Goal: Task Accomplishment & Management: Manage account settings

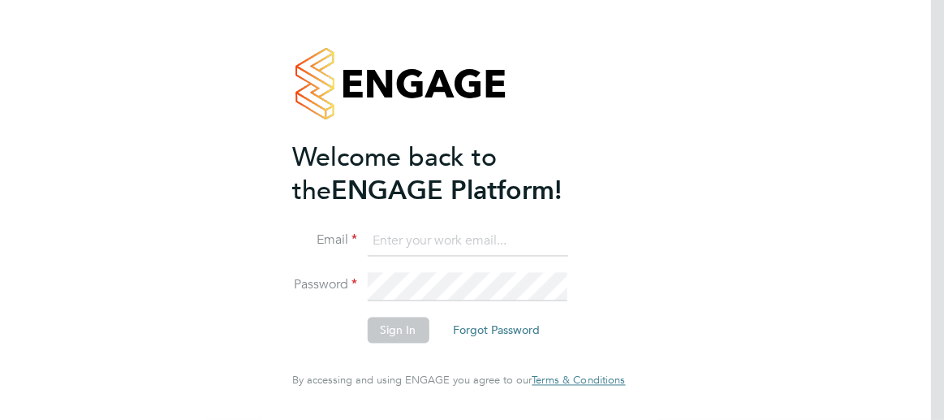
type input "derrick.cooper@vistry.co.uk"
click at [497, 347] on li "Sign In Forgot Password" at bounding box center [450, 338] width 317 height 42
click at [399, 331] on button "Sign In" at bounding box center [398, 330] width 62 height 26
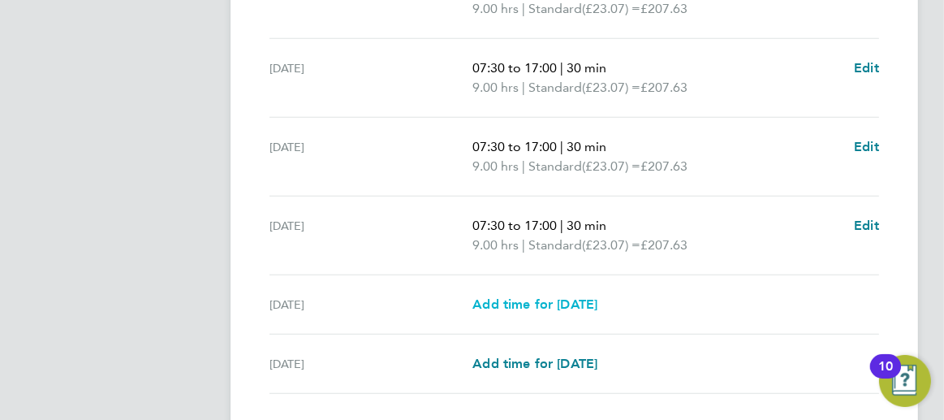
scroll to position [763, 0]
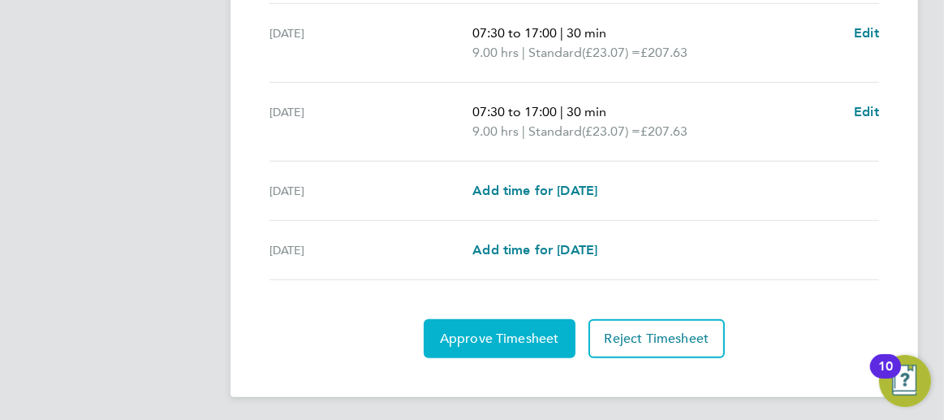
click at [518, 322] on button "Approve Timesheet" at bounding box center [500, 338] width 152 height 39
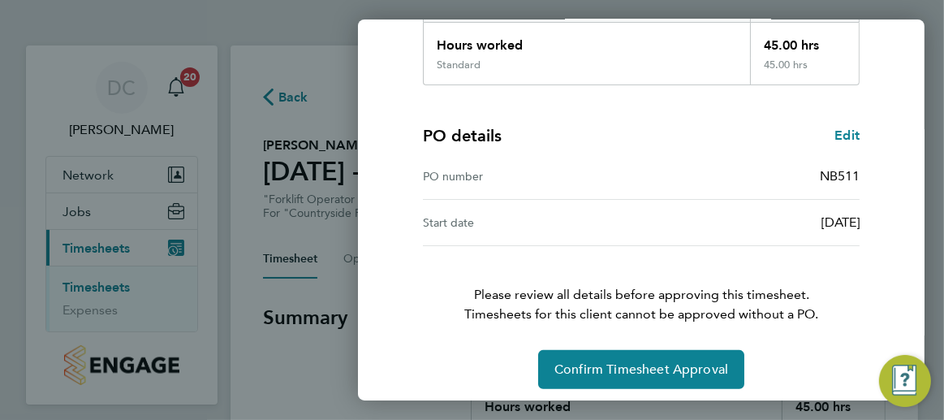
scroll to position [309, 0]
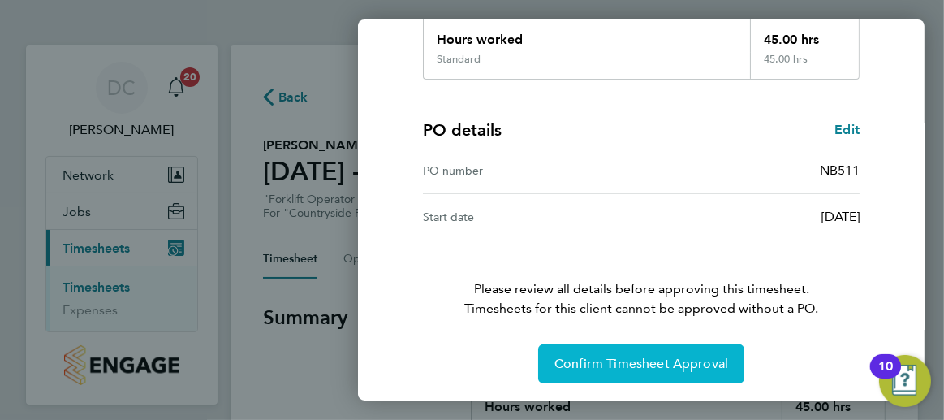
click at [673, 365] on span "Confirm Timesheet Approval" at bounding box center [642, 364] width 174 height 16
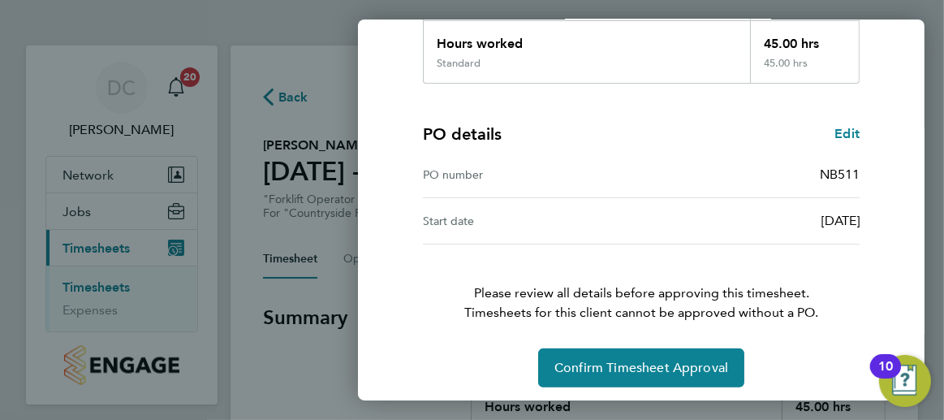
scroll to position [309, 0]
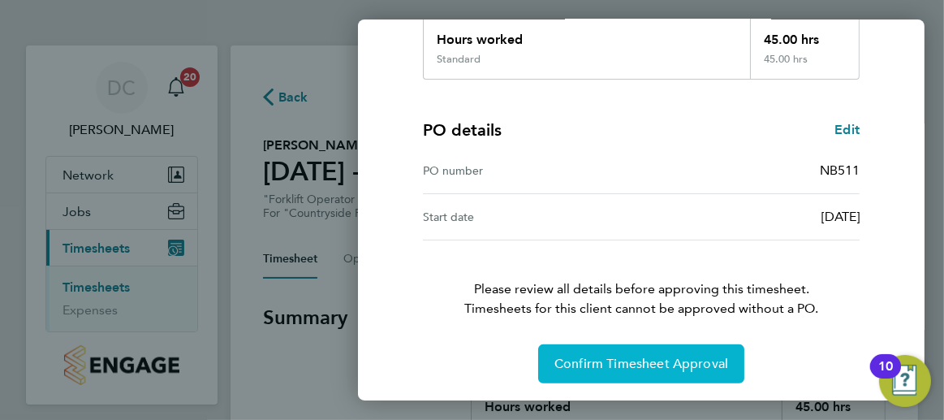
click at [650, 365] on span "Confirm Timesheet Approval" at bounding box center [642, 364] width 174 height 16
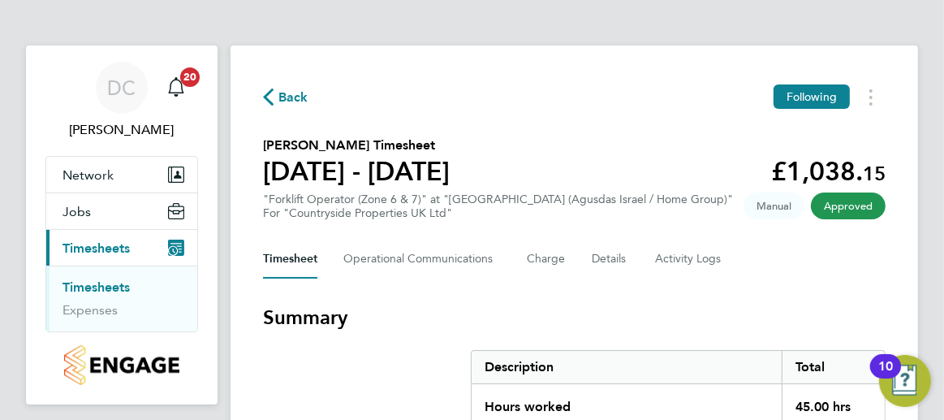
click at [300, 93] on span "Back" at bounding box center [293, 97] width 30 height 19
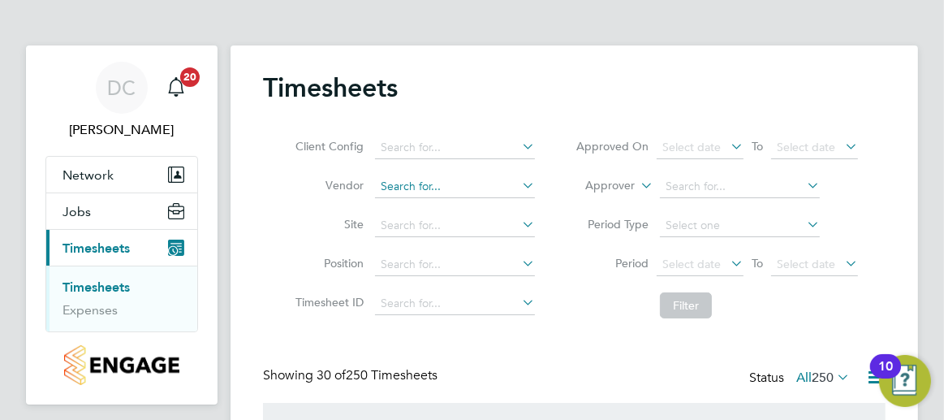
click at [467, 184] on input at bounding box center [455, 186] width 160 height 23
click at [416, 187] on input "hyde" at bounding box center [455, 186] width 160 height 23
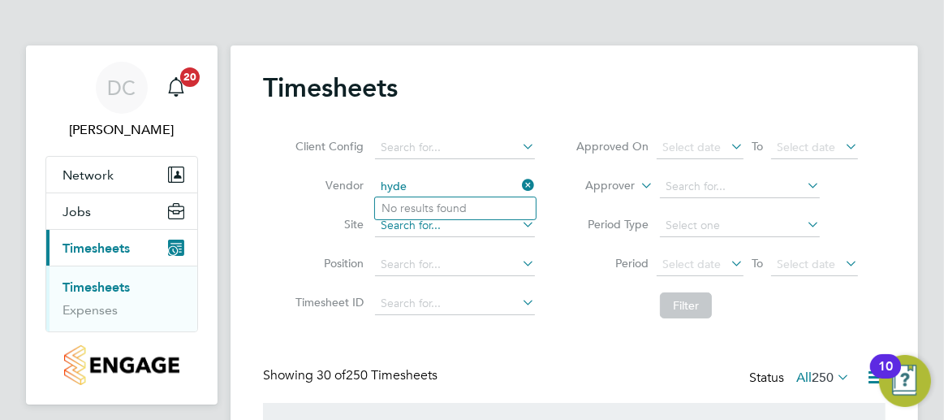
type input "hyde"
click at [407, 222] on input at bounding box center [455, 225] width 160 height 23
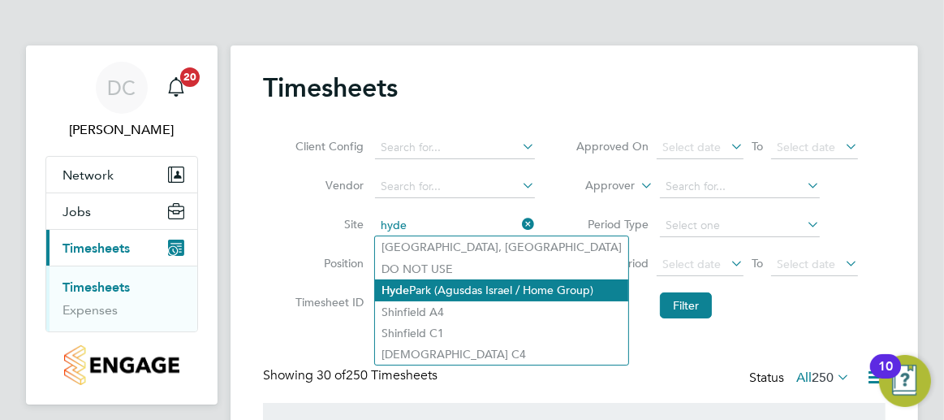
click at [408, 283] on b "Hyde" at bounding box center [396, 290] width 28 height 14
type input "[GEOGRAPHIC_DATA] (Agusdas Israel / Home Group)"
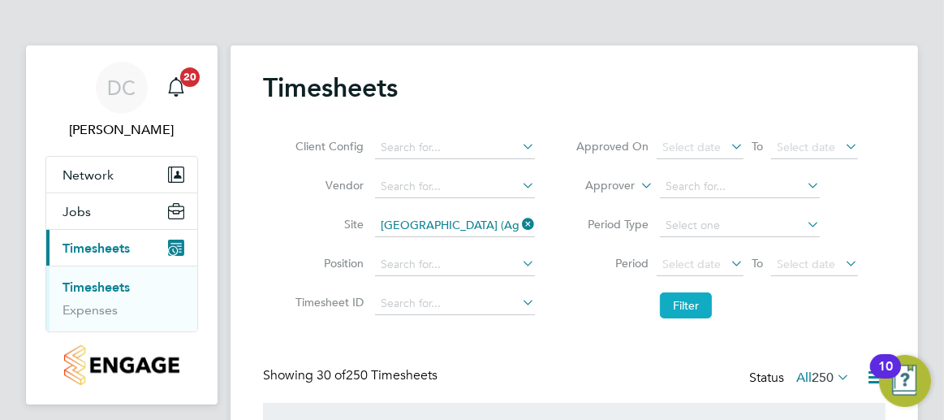
click at [676, 306] on button "Filter" at bounding box center [686, 305] width 52 height 26
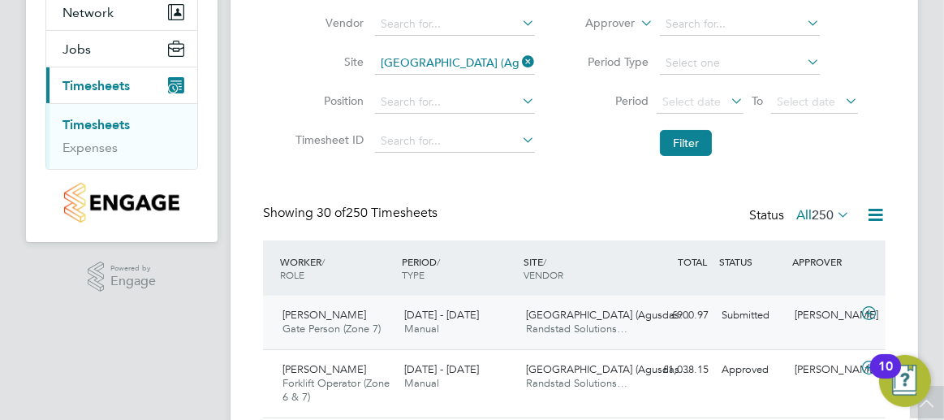
click at [340, 326] on span "Gate Person (Zone 7)" at bounding box center [332, 329] width 98 height 14
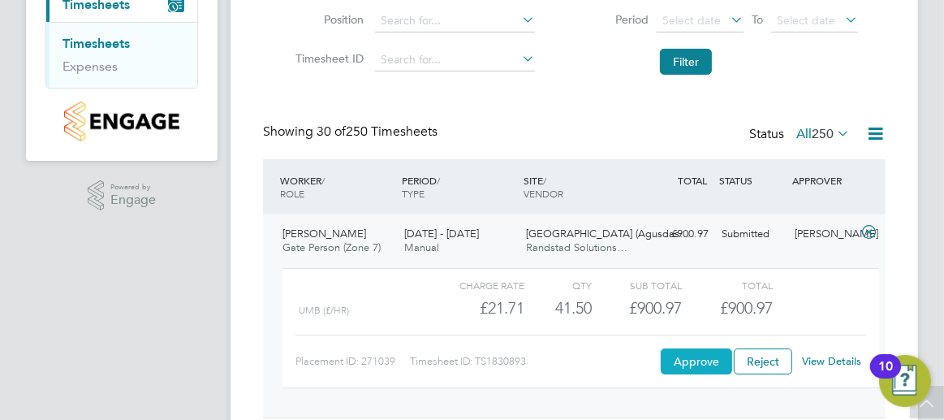
click at [709, 360] on button "Approve" at bounding box center [696, 361] width 71 height 26
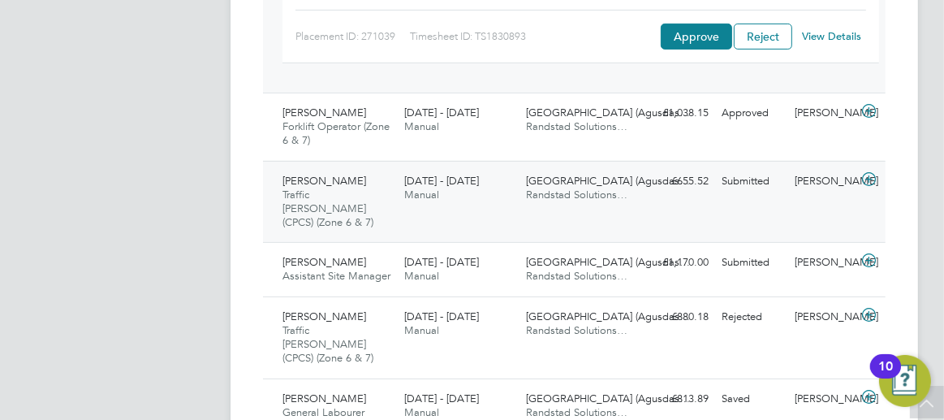
scroll to position [487, 0]
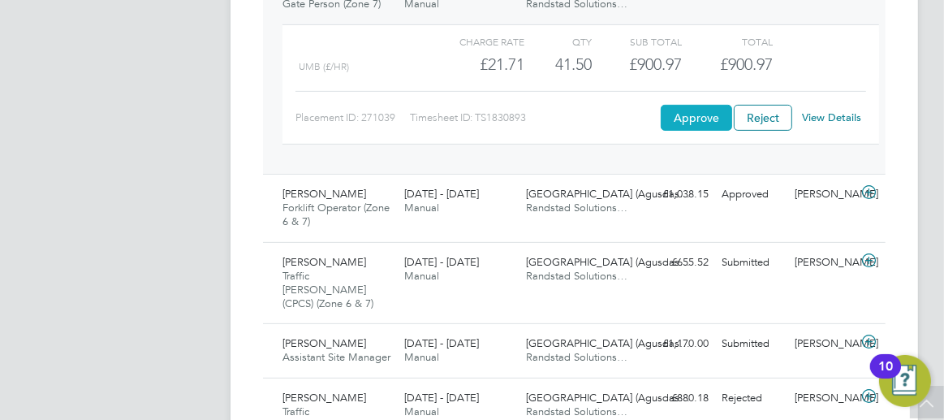
click at [709, 119] on button "Approve" at bounding box center [696, 118] width 71 height 26
click at [313, 259] on span "[PERSON_NAME]" at bounding box center [325, 262] width 84 height 14
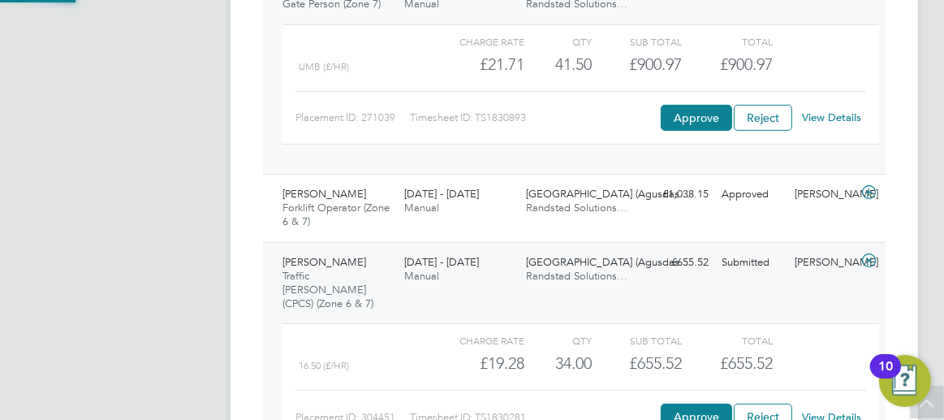
scroll to position [28, 136]
click at [675, 404] on button "Approve" at bounding box center [696, 417] width 71 height 26
click at [706, 404] on button "Approve" at bounding box center [696, 417] width 71 height 26
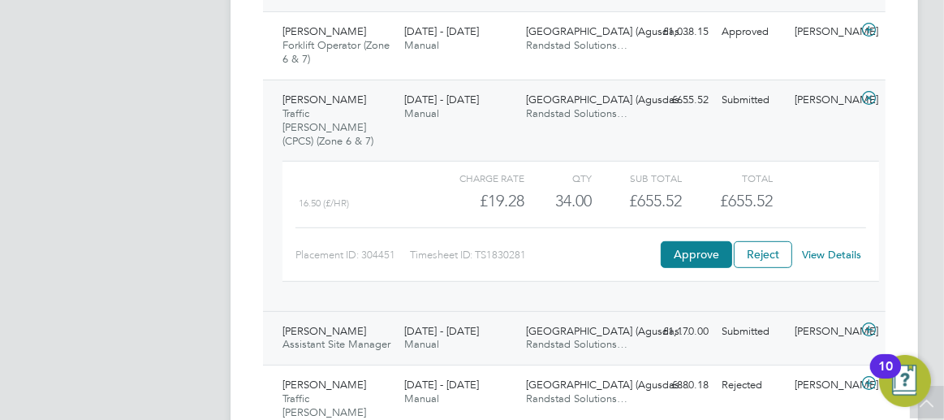
click at [344, 324] on span "[PERSON_NAME]" at bounding box center [325, 331] width 84 height 14
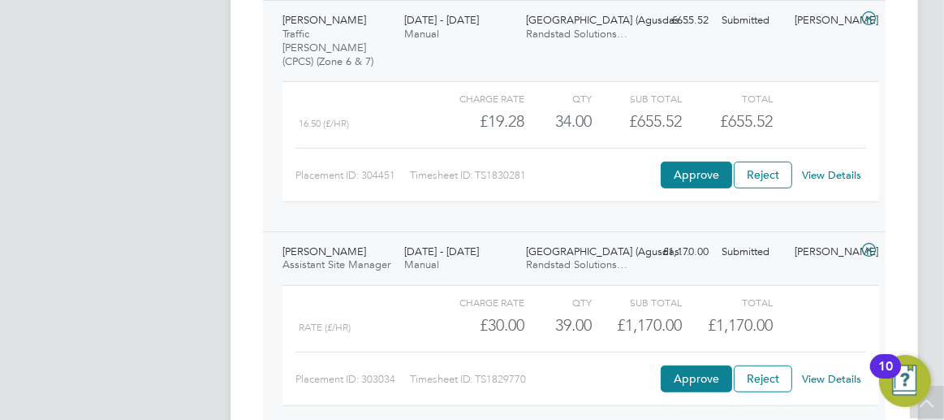
scroll to position [812, 0]
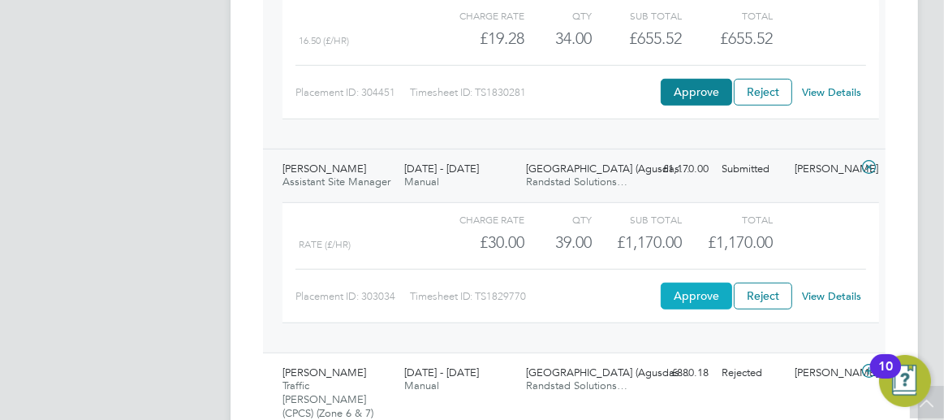
click at [699, 283] on button "Approve" at bounding box center [696, 296] width 71 height 26
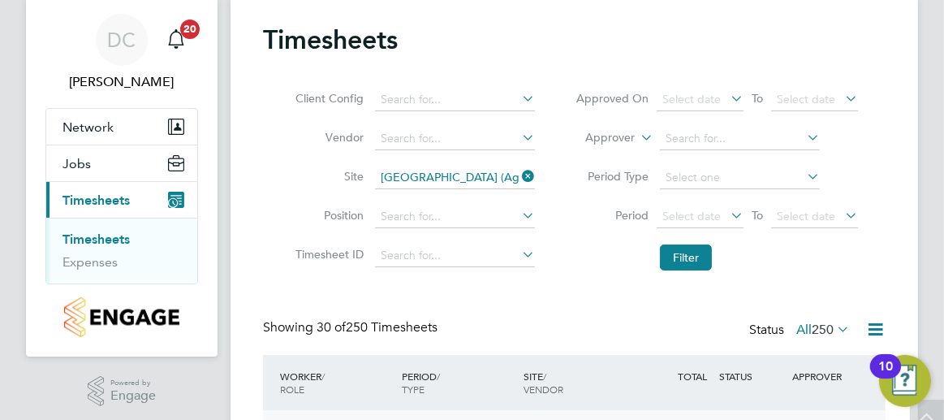
scroll to position [0, 0]
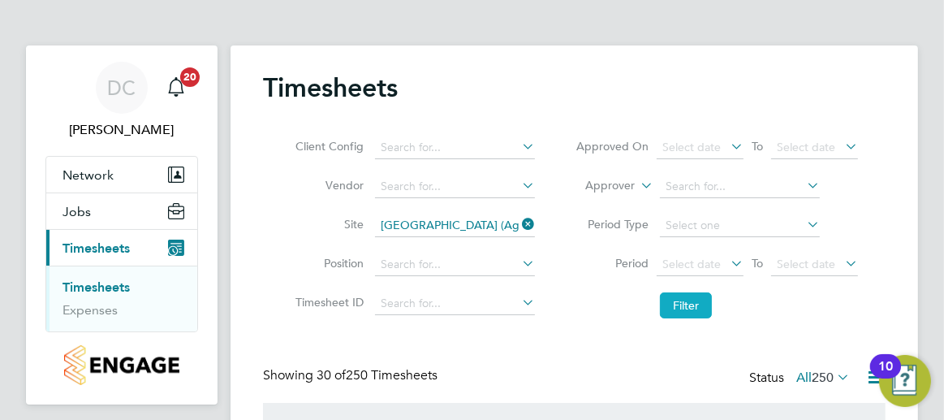
click at [688, 304] on button "Filter" at bounding box center [686, 305] width 52 height 26
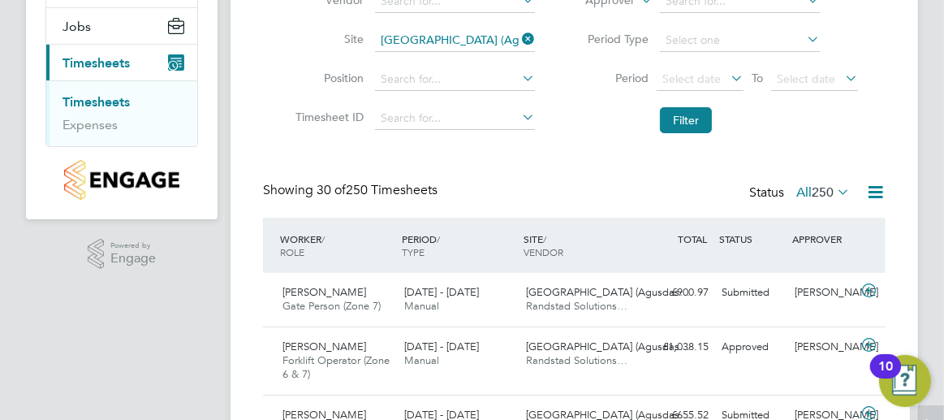
scroll to position [8, 7]
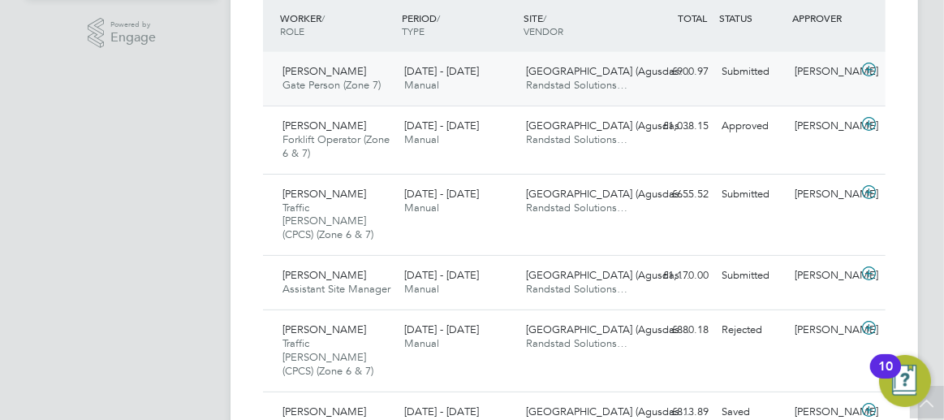
click at [322, 72] on span "[PERSON_NAME]" at bounding box center [325, 71] width 84 height 14
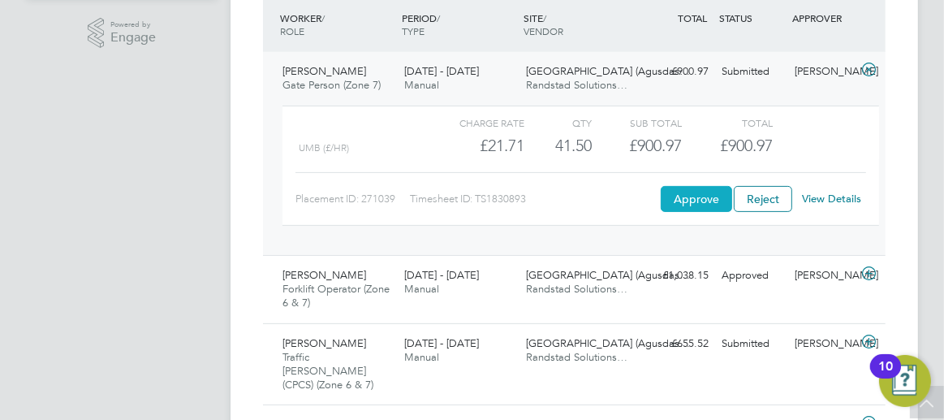
click at [691, 193] on button "Approve" at bounding box center [696, 199] width 71 height 26
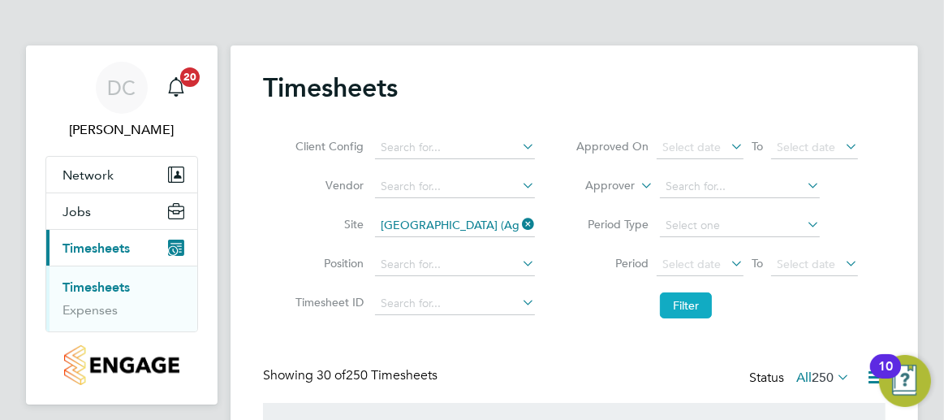
click at [669, 306] on button "Filter" at bounding box center [686, 305] width 52 height 26
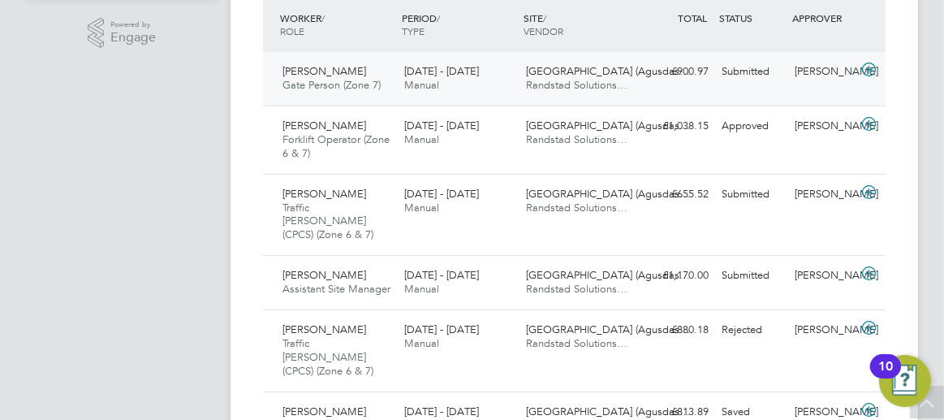
click at [320, 80] on span "Gate Person (Zone 7)" at bounding box center [332, 85] width 98 height 14
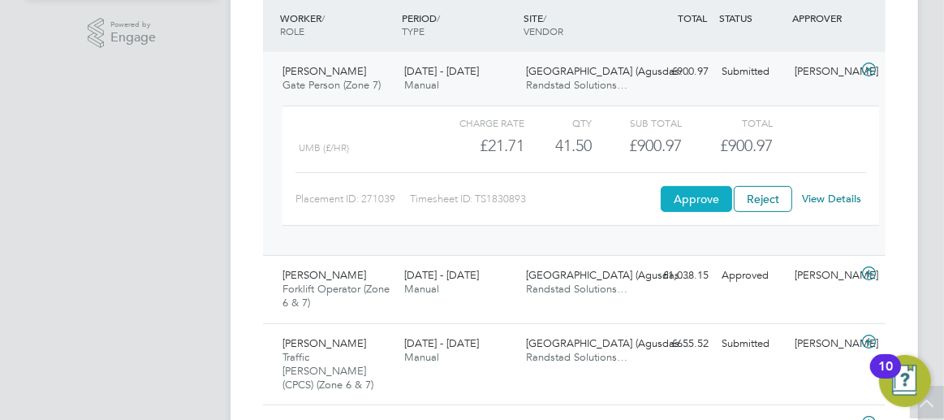
click at [688, 197] on button "Approve" at bounding box center [696, 199] width 71 height 26
click at [871, 67] on icon at bounding box center [869, 69] width 20 height 13
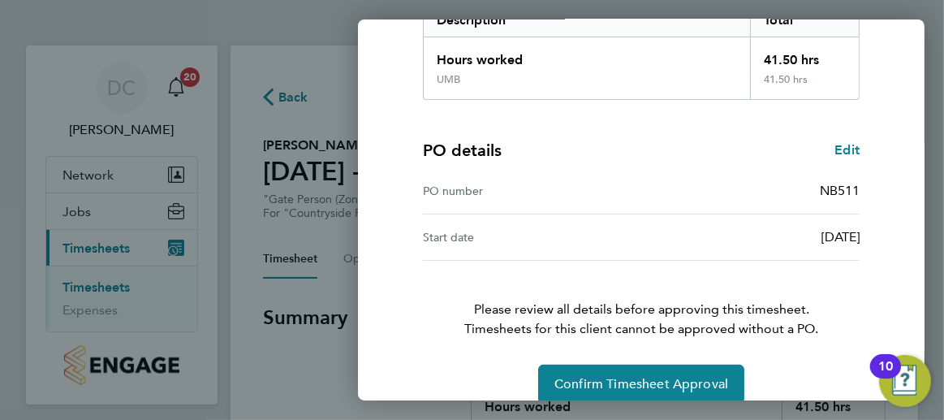
scroll to position [309, 0]
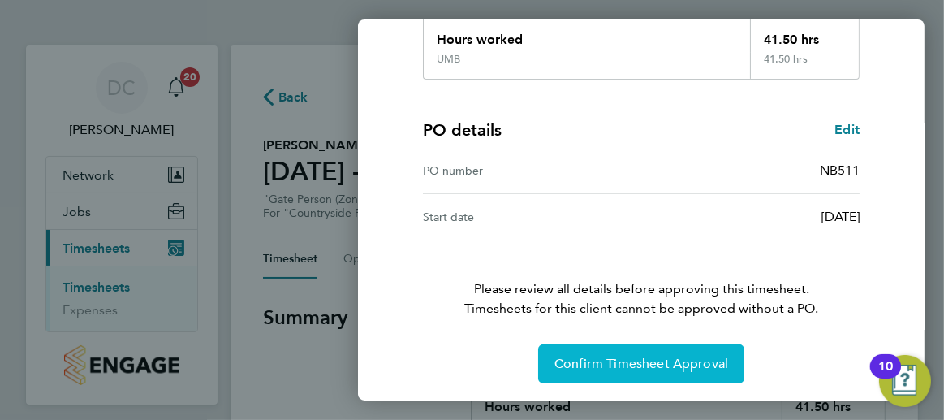
click at [689, 356] on span "Confirm Timesheet Approval" at bounding box center [642, 364] width 174 height 16
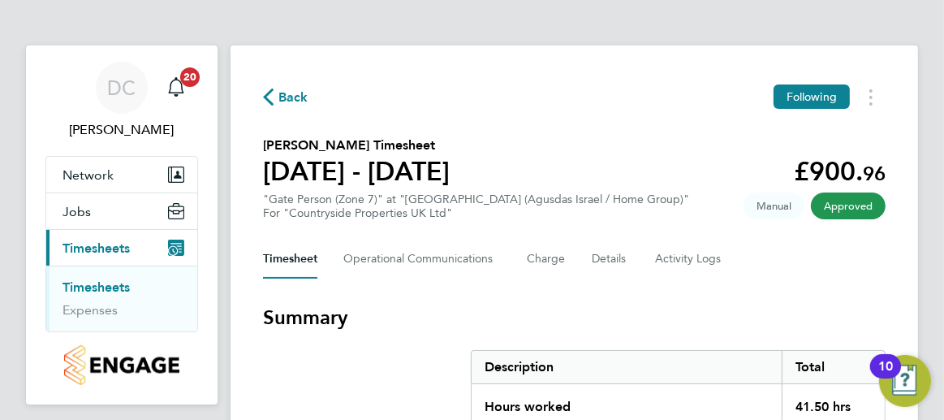
click at [290, 97] on span "Back" at bounding box center [293, 97] width 30 height 19
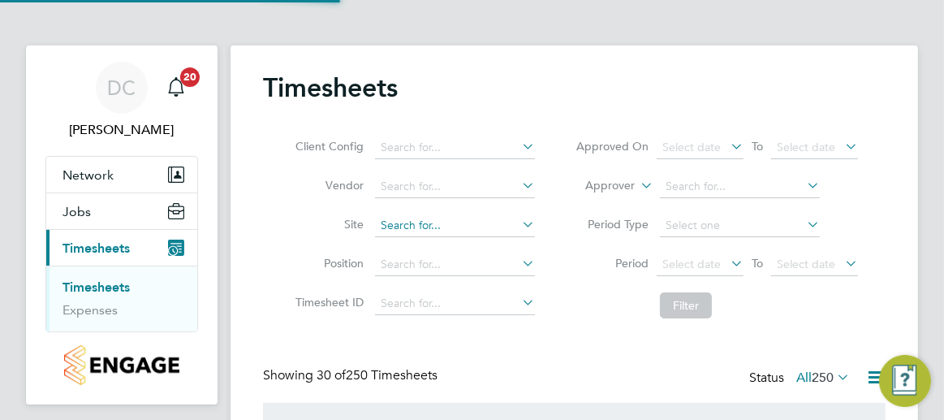
click at [471, 214] on input at bounding box center [455, 225] width 160 height 23
click at [429, 288] on li "[GEOGRAPHIC_DATA] (Agusdas Israel / Home Group)" at bounding box center [501, 290] width 253 height 22
type input "[GEOGRAPHIC_DATA] (Agusdas Israel / Home Group)"
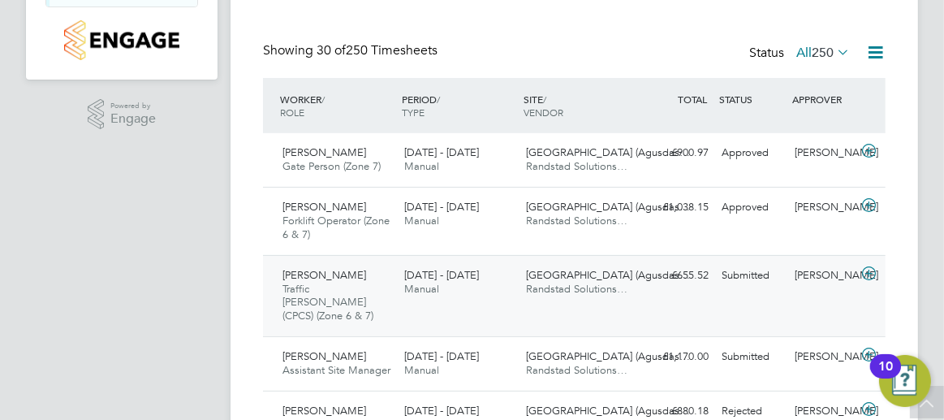
click at [324, 286] on span "Traffic [PERSON_NAME] (CPCS) (Zone 6 & 7)" at bounding box center [328, 302] width 91 height 41
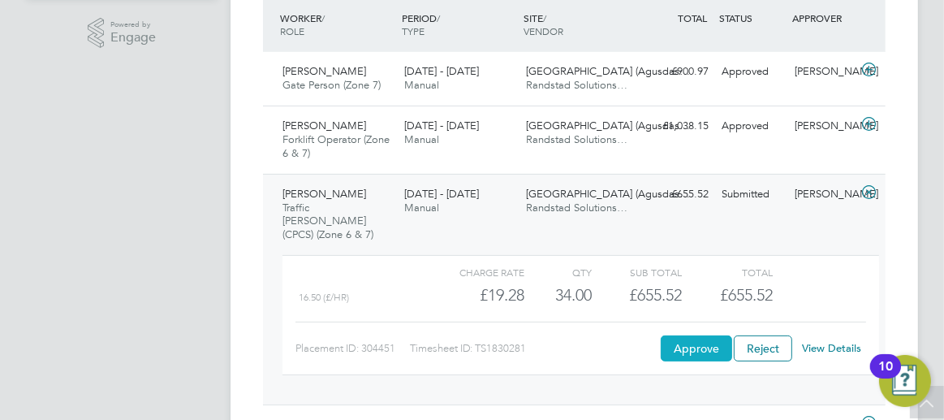
click at [715, 335] on button "Approve" at bounding box center [696, 348] width 71 height 26
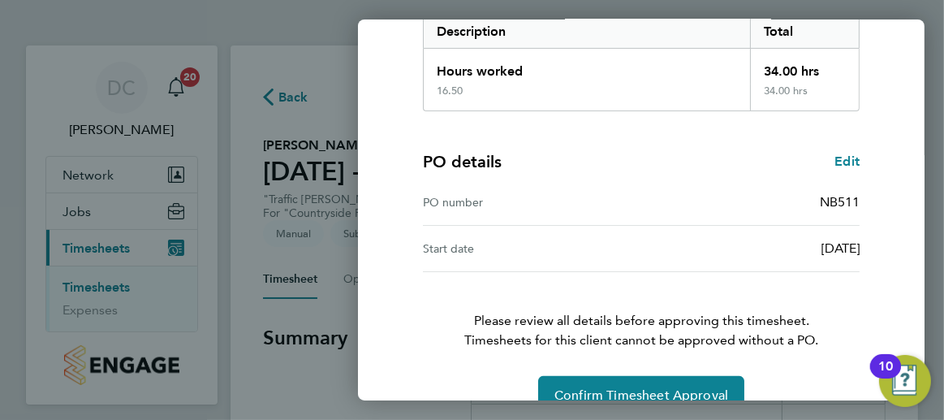
scroll to position [309, 0]
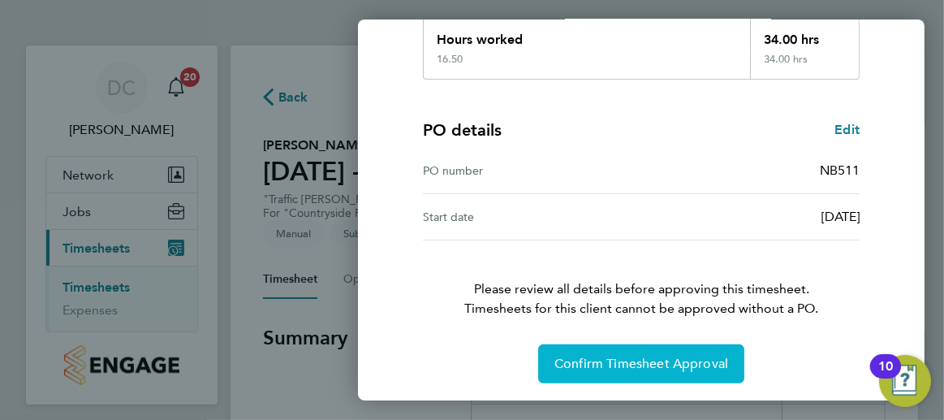
click at [671, 361] on span "Confirm Timesheet Approval" at bounding box center [642, 364] width 174 height 16
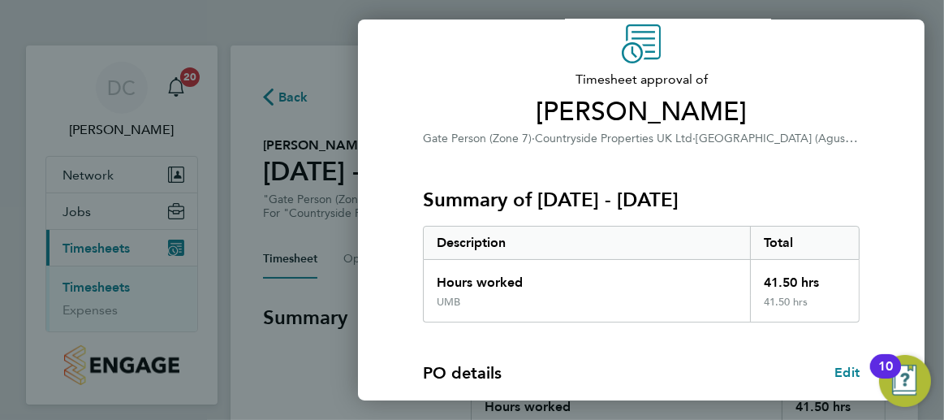
scroll to position [309, 0]
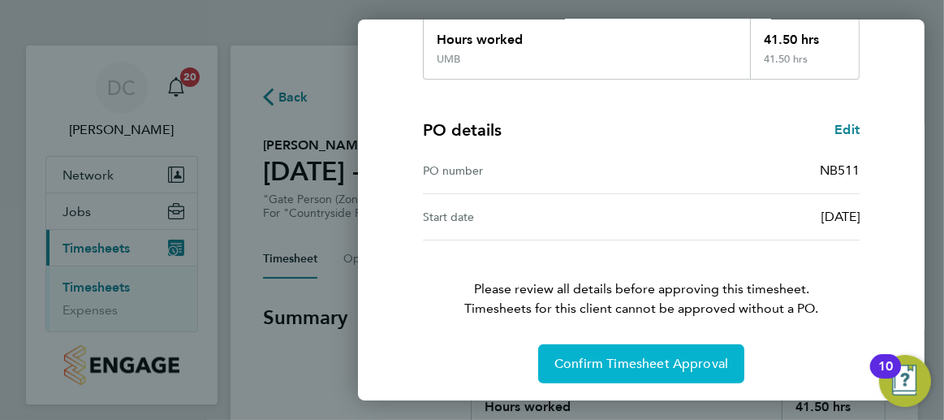
click at [671, 378] on button "Confirm Timesheet Approval" at bounding box center [641, 363] width 206 height 39
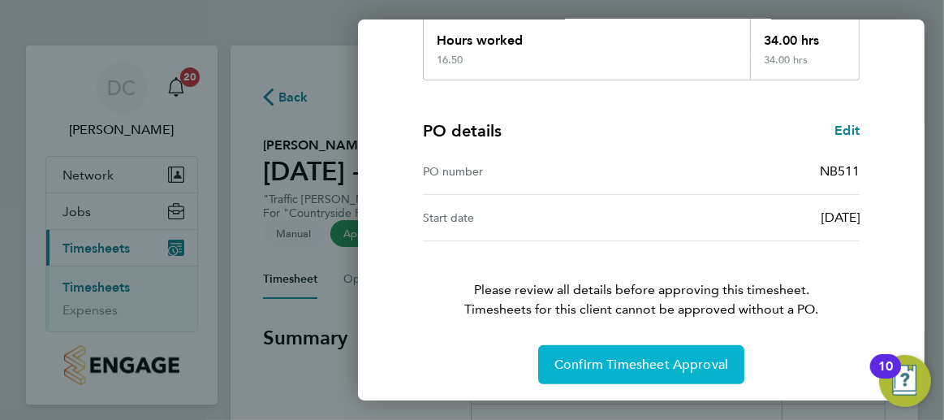
scroll to position [309, 0]
click at [671, 368] on span "Confirm Timesheet Approval" at bounding box center [642, 364] width 174 height 16
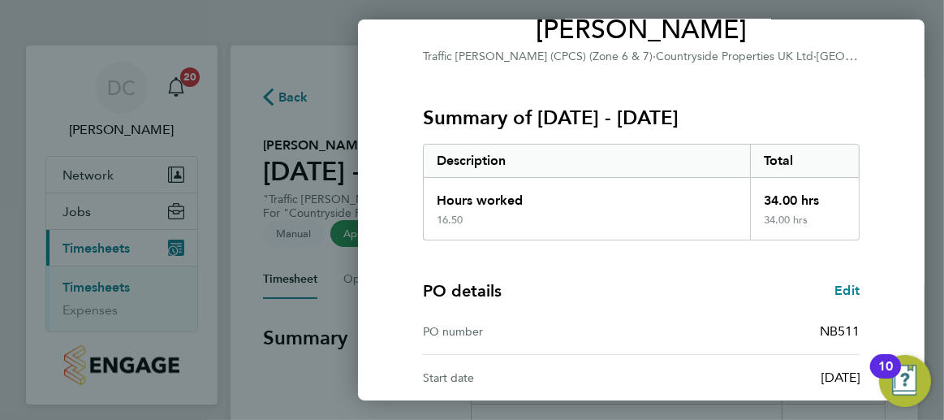
scroll to position [309, 0]
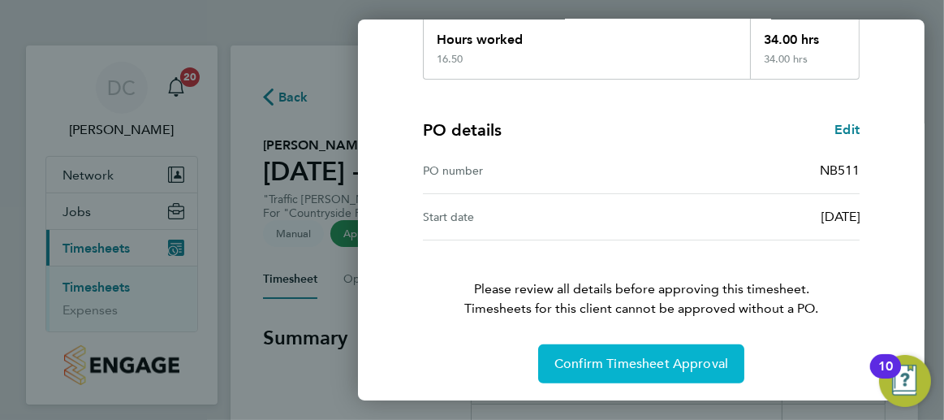
click at [617, 352] on button "Confirm Timesheet Approval" at bounding box center [641, 363] width 206 height 39
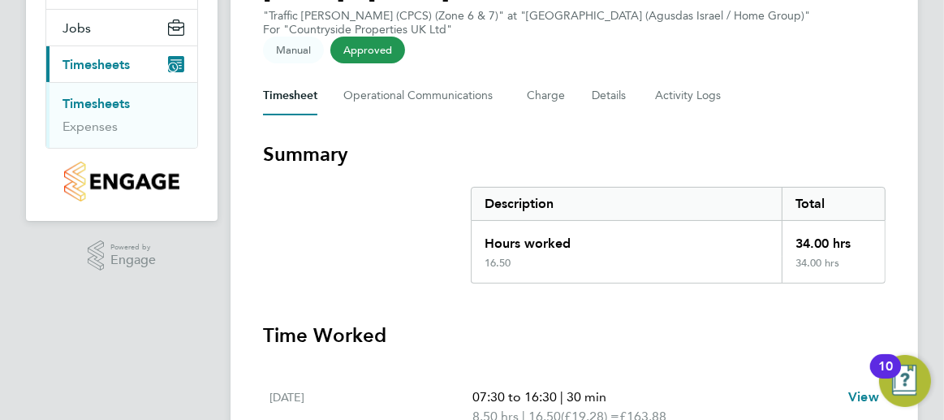
scroll to position [179, 0]
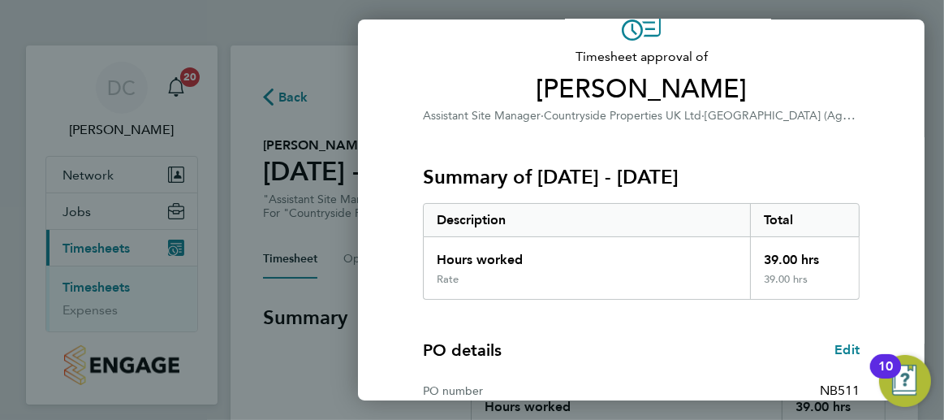
scroll to position [309, 0]
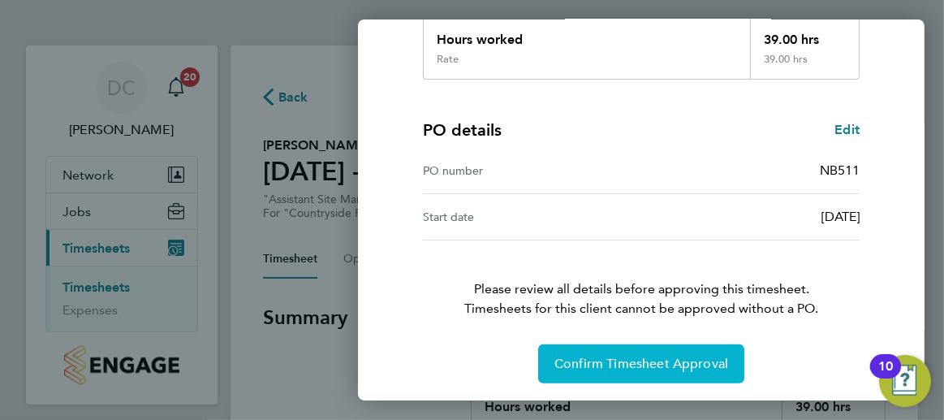
click at [628, 355] on button "Confirm Timesheet Approval" at bounding box center [641, 363] width 206 height 39
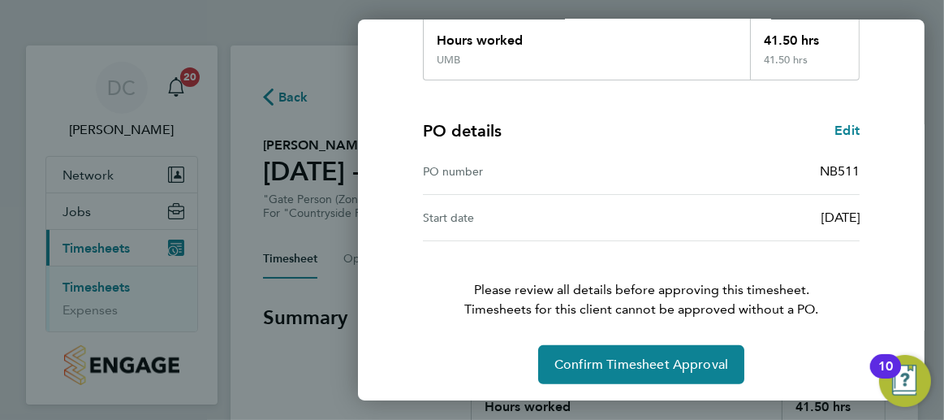
scroll to position [309, 0]
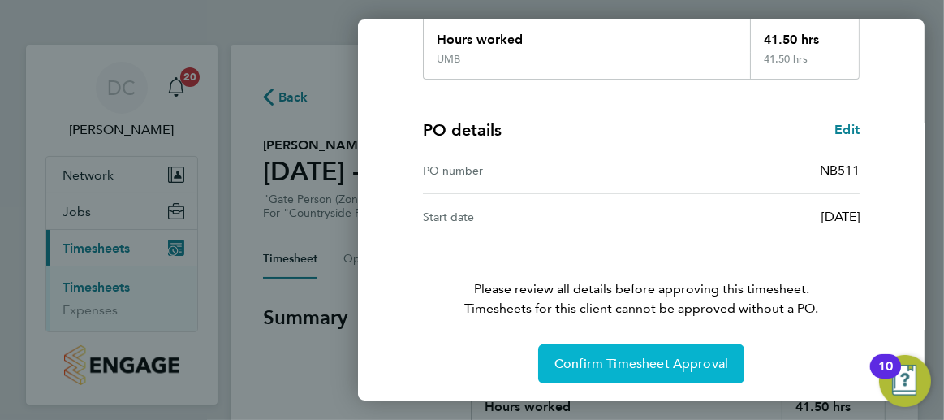
click at [682, 367] on span "Confirm Timesheet Approval" at bounding box center [642, 364] width 174 height 16
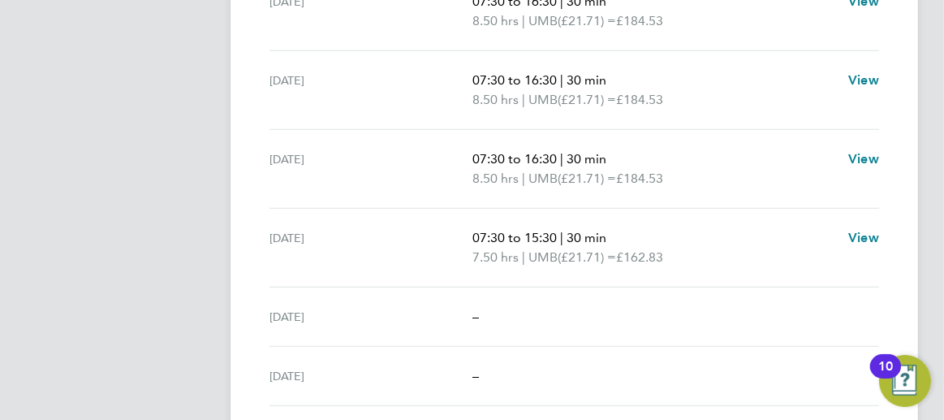
scroll to position [685, 0]
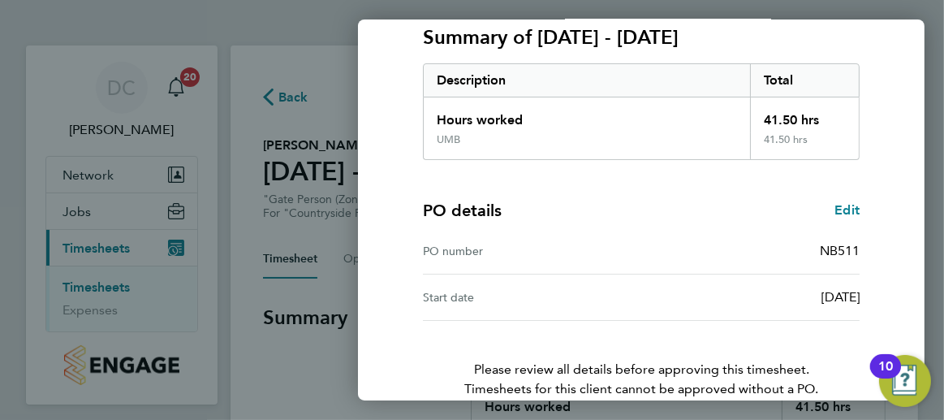
scroll to position [309, 0]
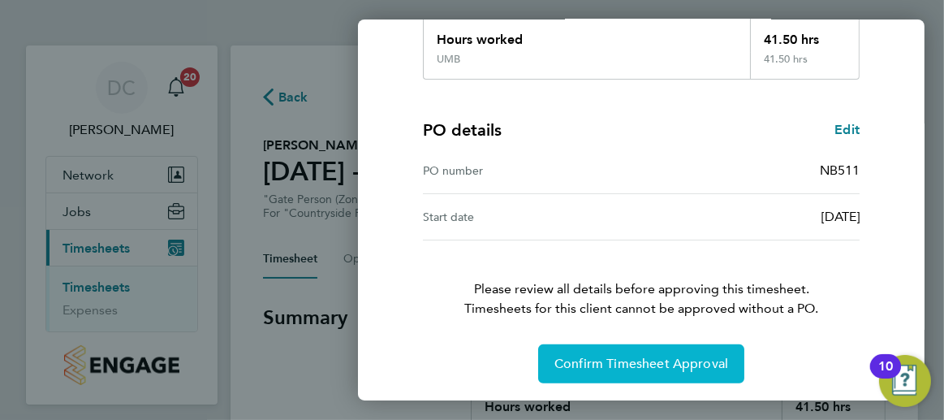
click at [688, 365] on span "Confirm Timesheet Approval" at bounding box center [642, 364] width 174 height 16
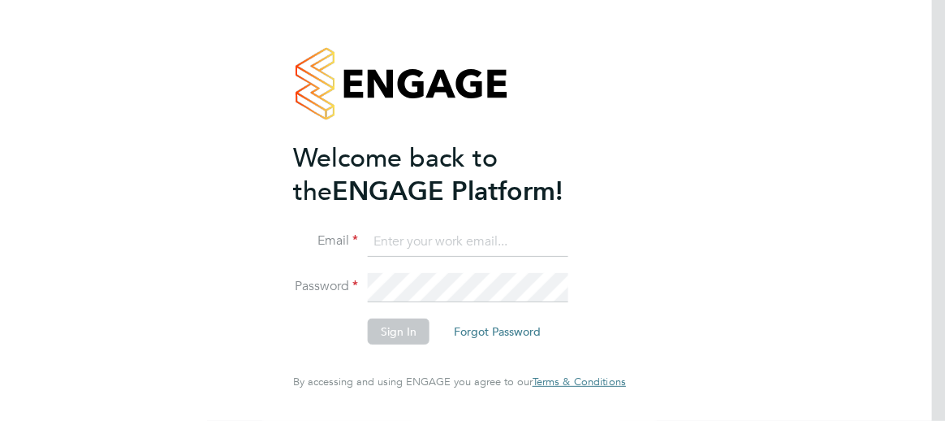
type input "[PERSON_NAME][EMAIL_ADDRESS][PERSON_NAME][DOMAIN_NAME]"
click at [542, 355] on li "Sign In Forgot Password" at bounding box center [451, 339] width 317 height 42
click at [404, 332] on button "Sign In" at bounding box center [399, 331] width 62 height 26
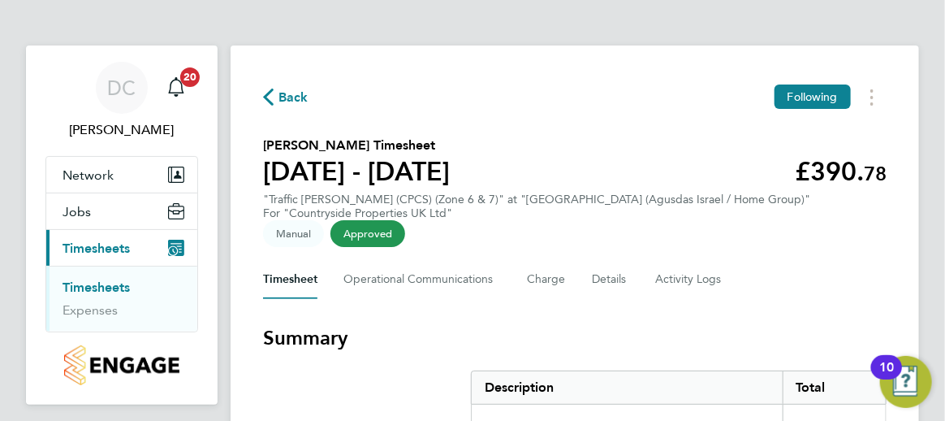
click at [89, 285] on link "Timesheets" at bounding box center [96, 286] width 67 height 15
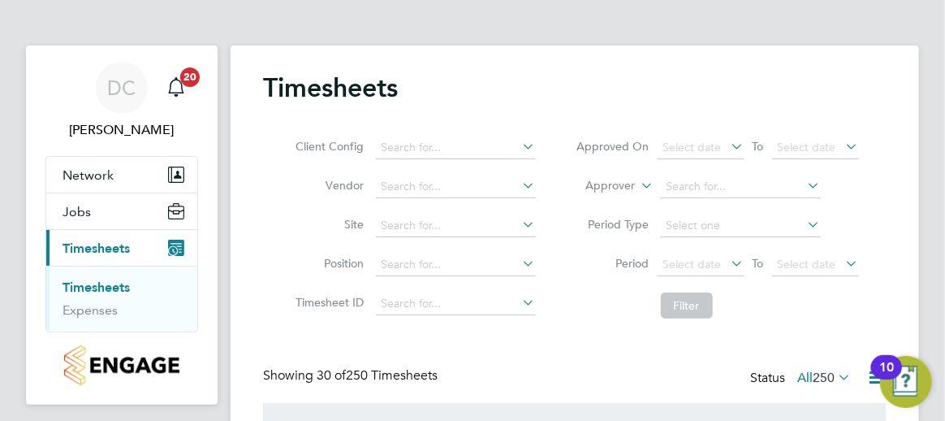
click at [520, 222] on icon at bounding box center [520, 224] width 0 height 23
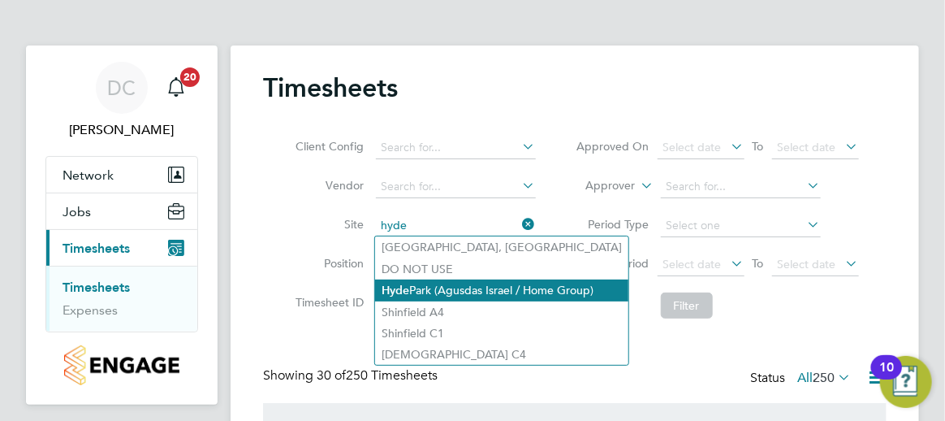
click at [456, 283] on li "[GEOGRAPHIC_DATA] (Agusdas Israel / Home Group)" at bounding box center [501, 290] width 253 height 22
type input "[GEOGRAPHIC_DATA] (Agusdas Israel / Home Group)"
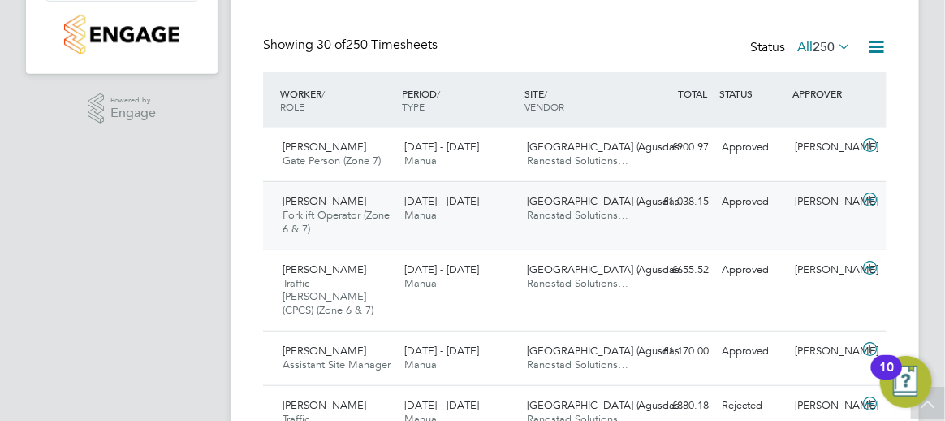
scroll to position [487, 0]
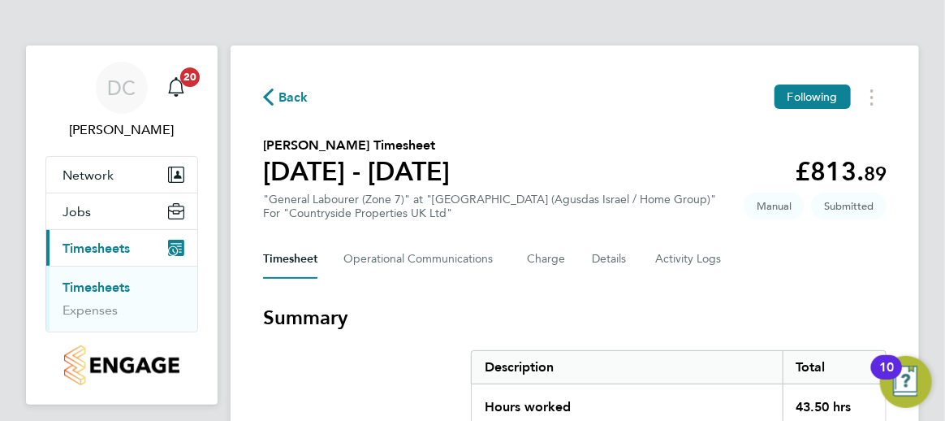
click at [346, 309] on h3 "Summary" at bounding box center [575, 317] width 624 height 26
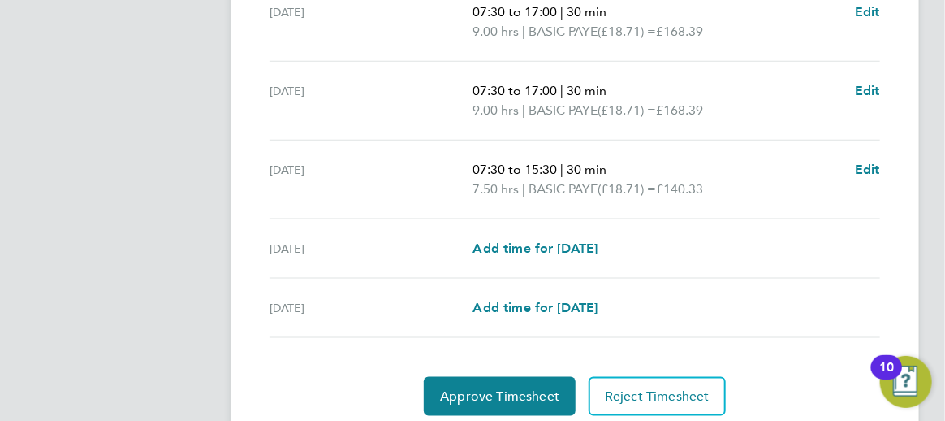
scroll to position [762, 0]
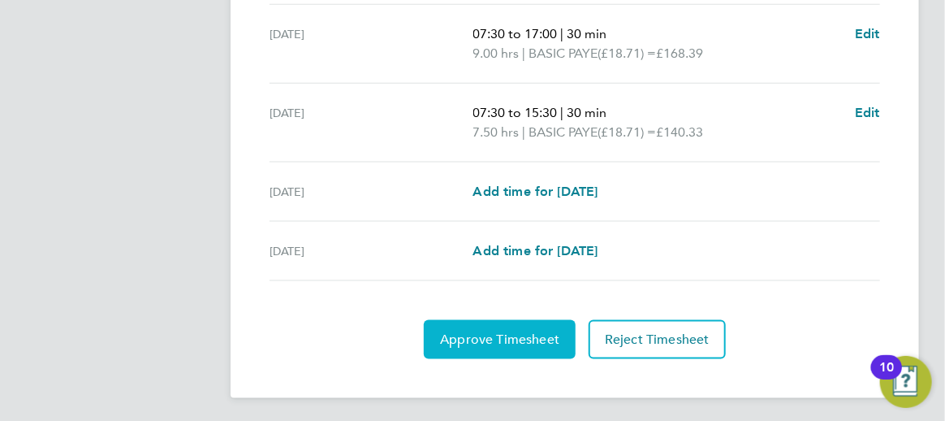
click at [509, 324] on button "Approve Timesheet" at bounding box center [500, 339] width 152 height 39
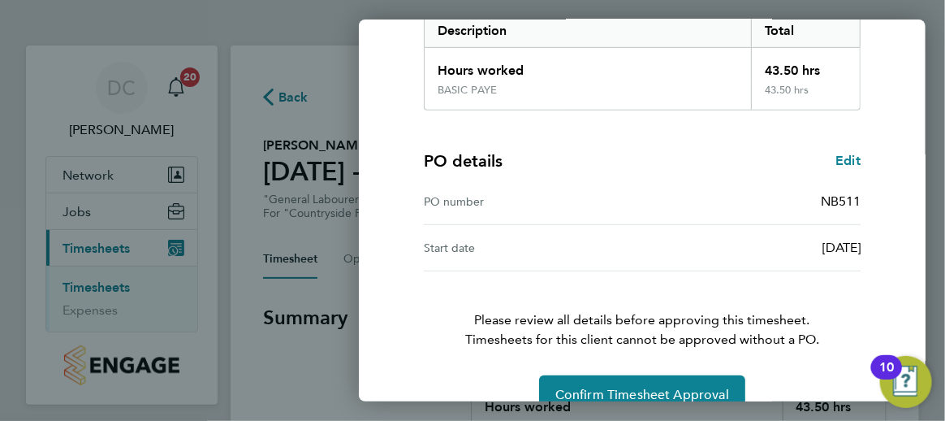
scroll to position [309, 0]
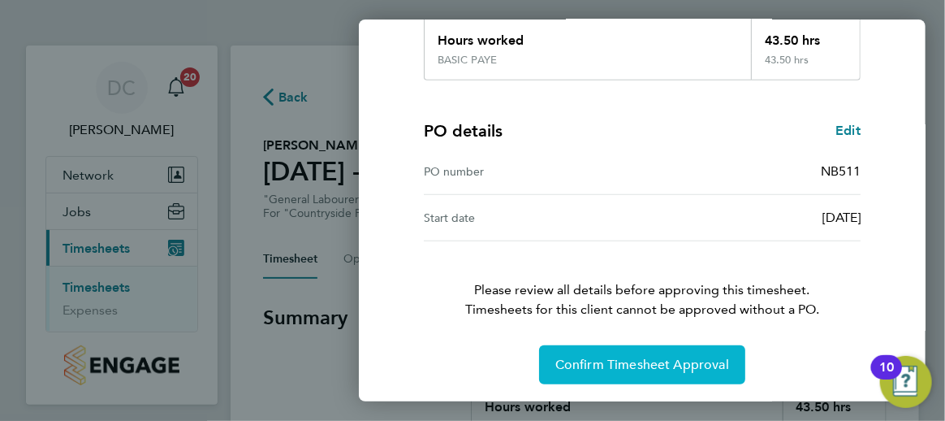
click at [645, 356] on span "Confirm Timesheet Approval" at bounding box center [642, 364] width 174 height 16
